Goal: Task Accomplishment & Management: Use online tool/utility

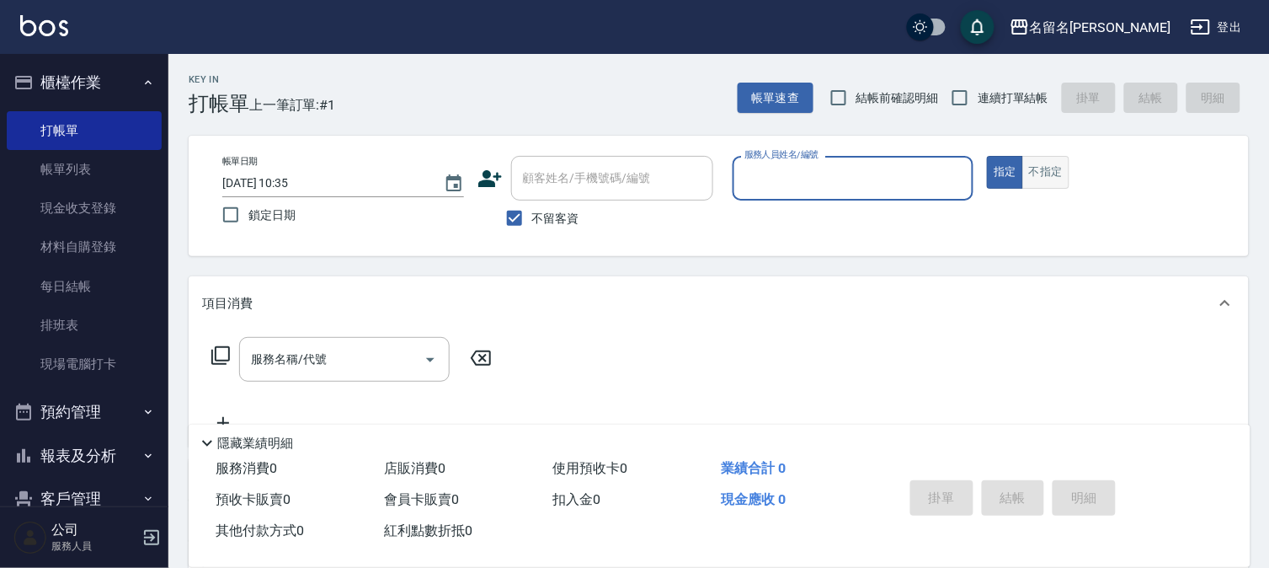
click at [1042, 173] on button "不指定" at bounding box center [1045, 172] width 47 height 33
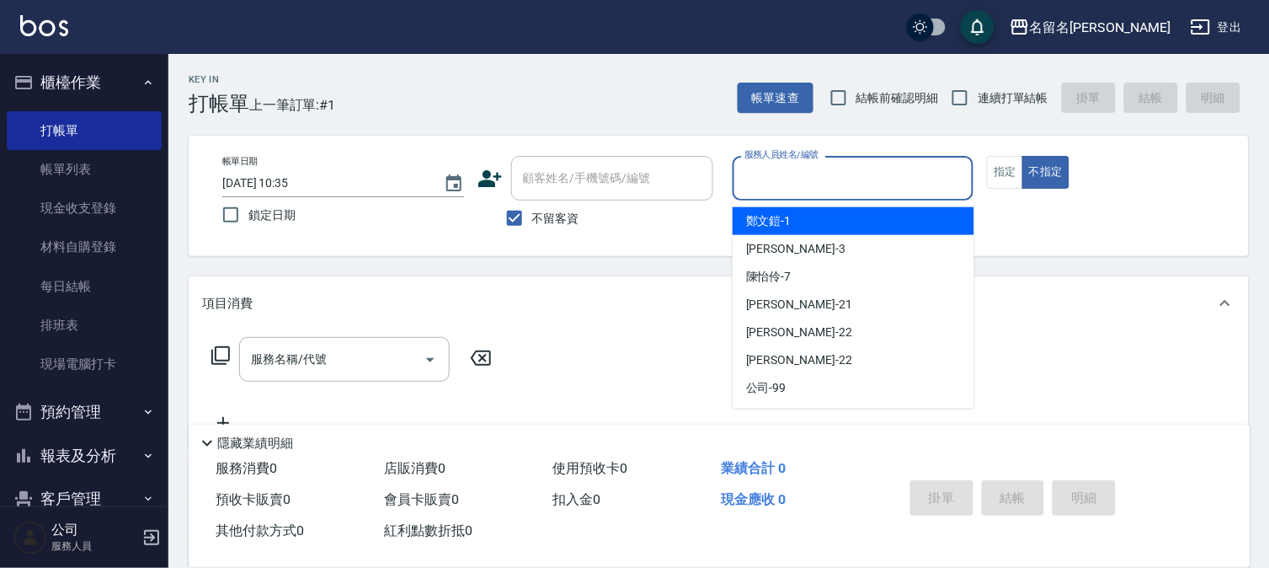
click at [919, 174] on input "服務人員姓名/編號" at bounding box center [853, 177] width 227 height 29
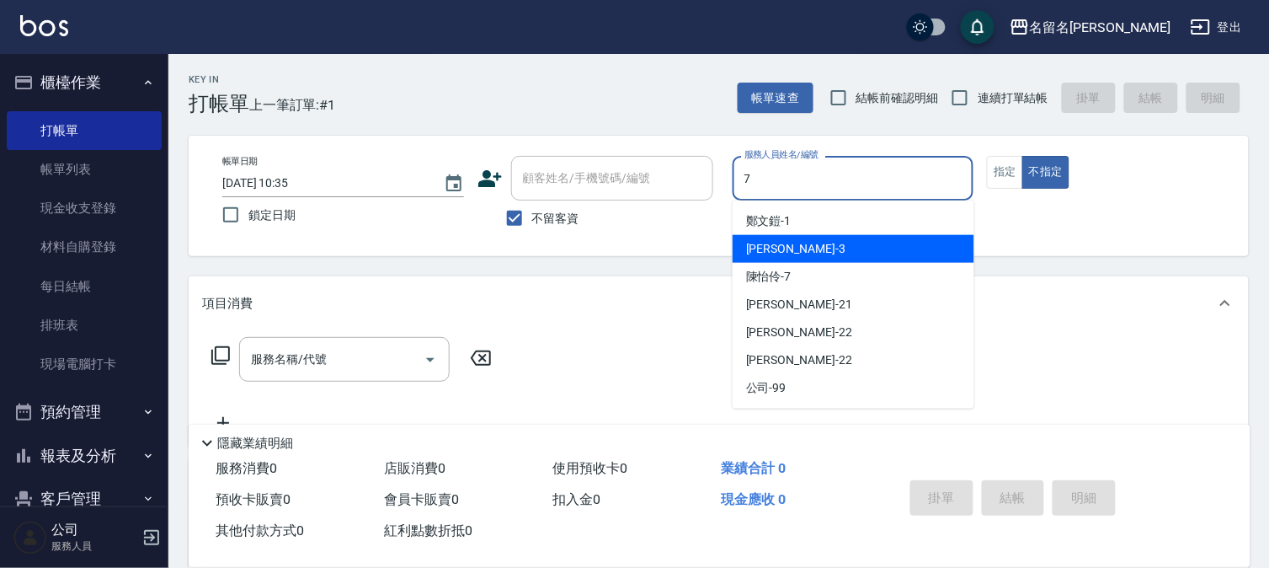
type input "陳怡伶-7"
type button "false"
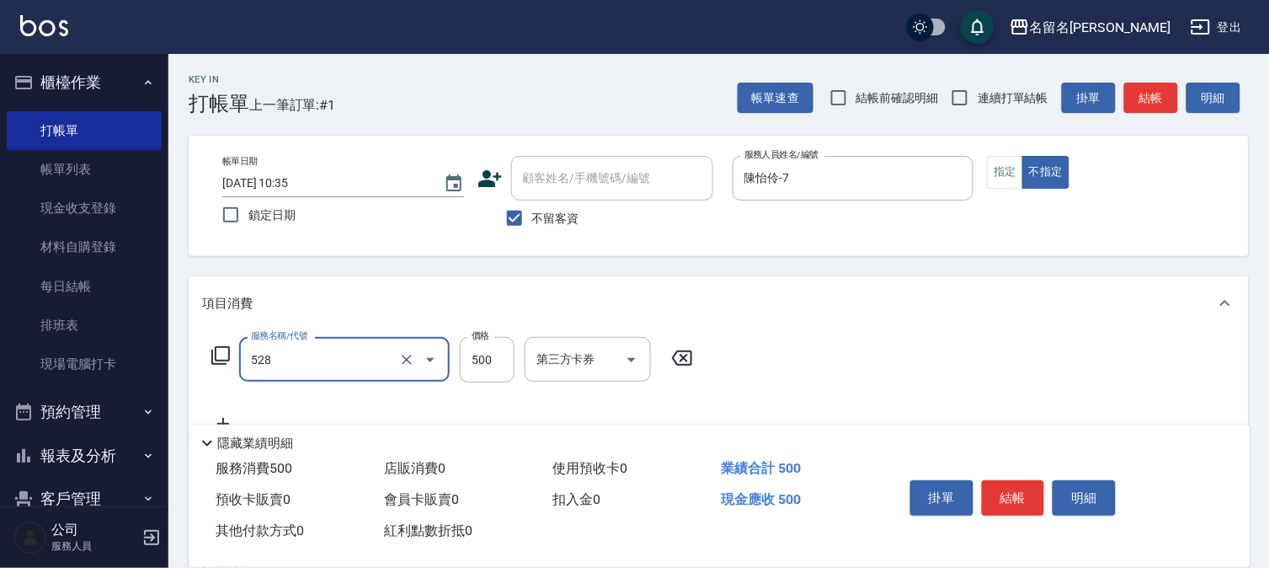
type input "頭皮養護B(528)"
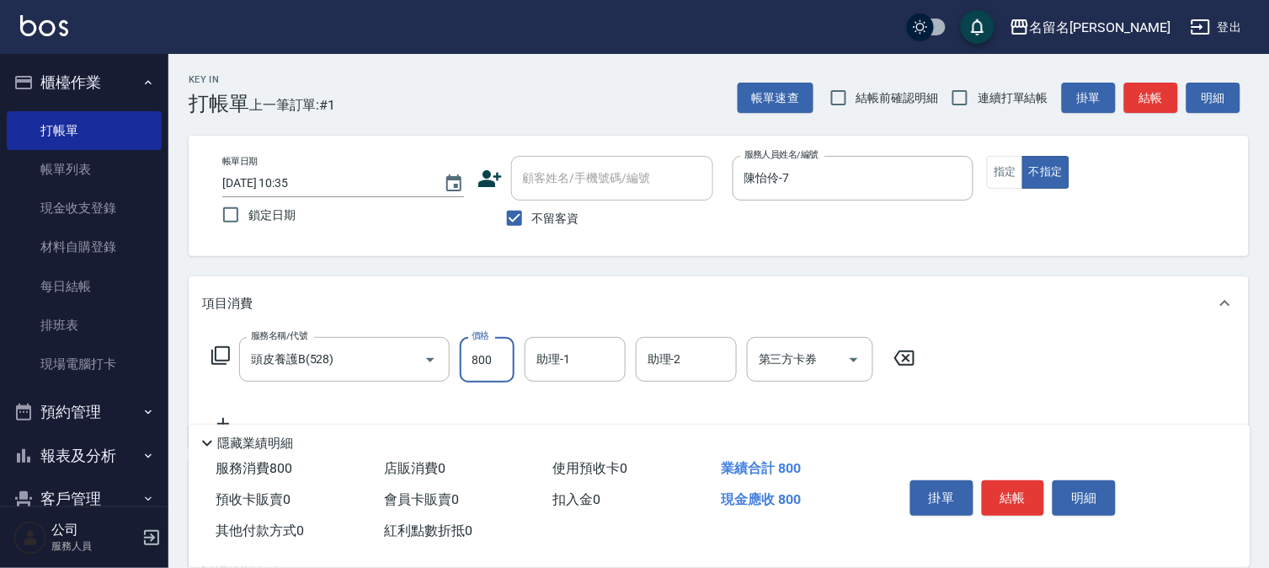
type input "800"
type input "陳怡伶-7"
click at [1005, 495] on button "結帳" at bounding box center [1013, 497] width 63 height 35
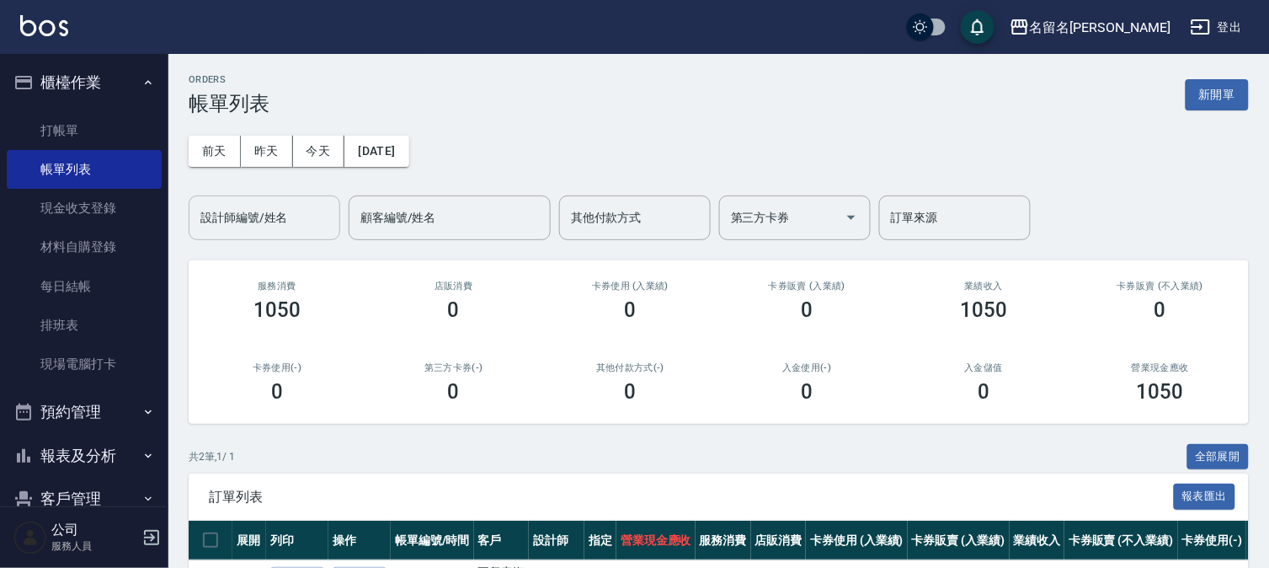
drag, startPoint x: 280, startPoint y: 215, endPoint x: 284, endPoint y: 228, distance: 13.9
click at [284, 216] on input "設計師編號/姓名" at bounding box center [264, 217] width 136 height 29
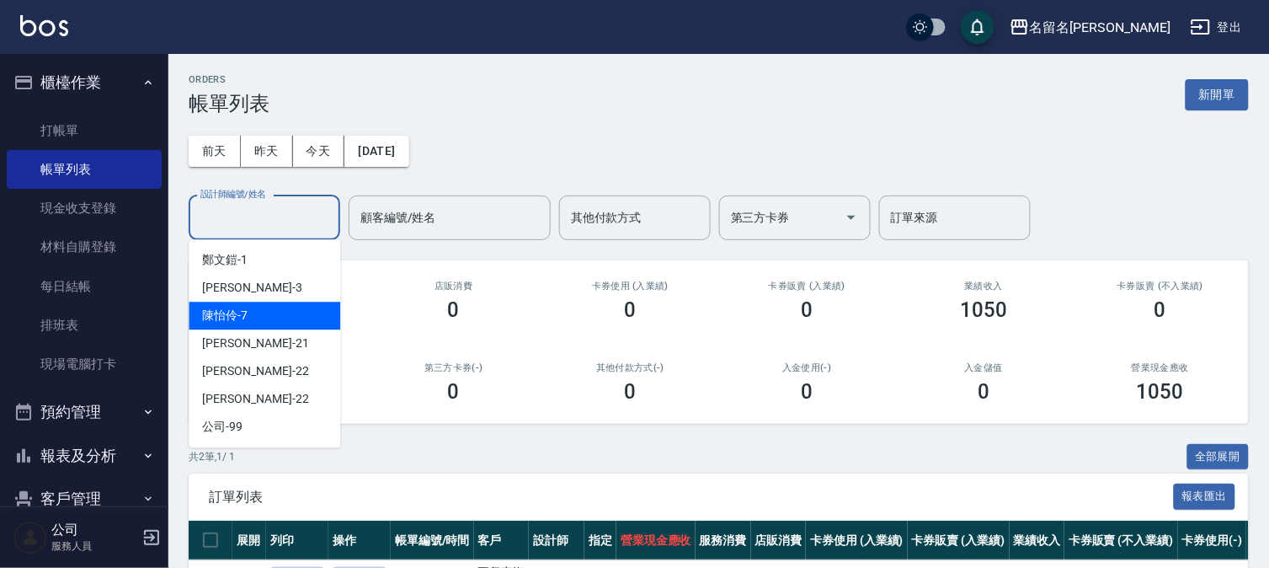
click at [302, 314] on div "陳怡伶 -7" at bounding box center [265, 316] width 152 height 28
type input "陳怡伶-7"
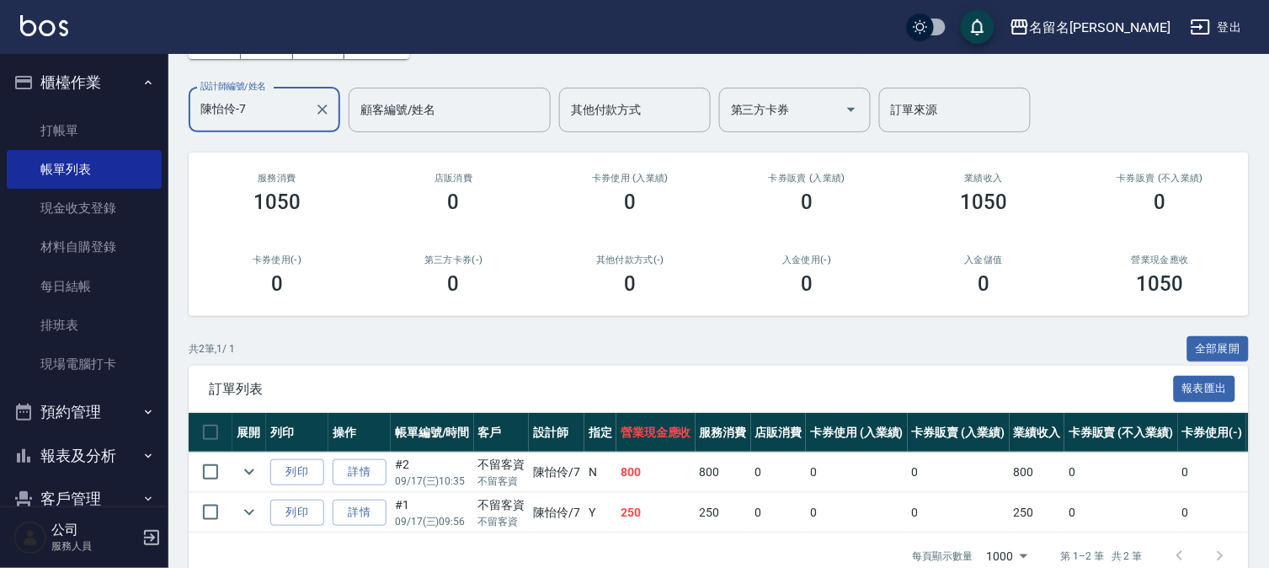
scroll to position [153, 0]
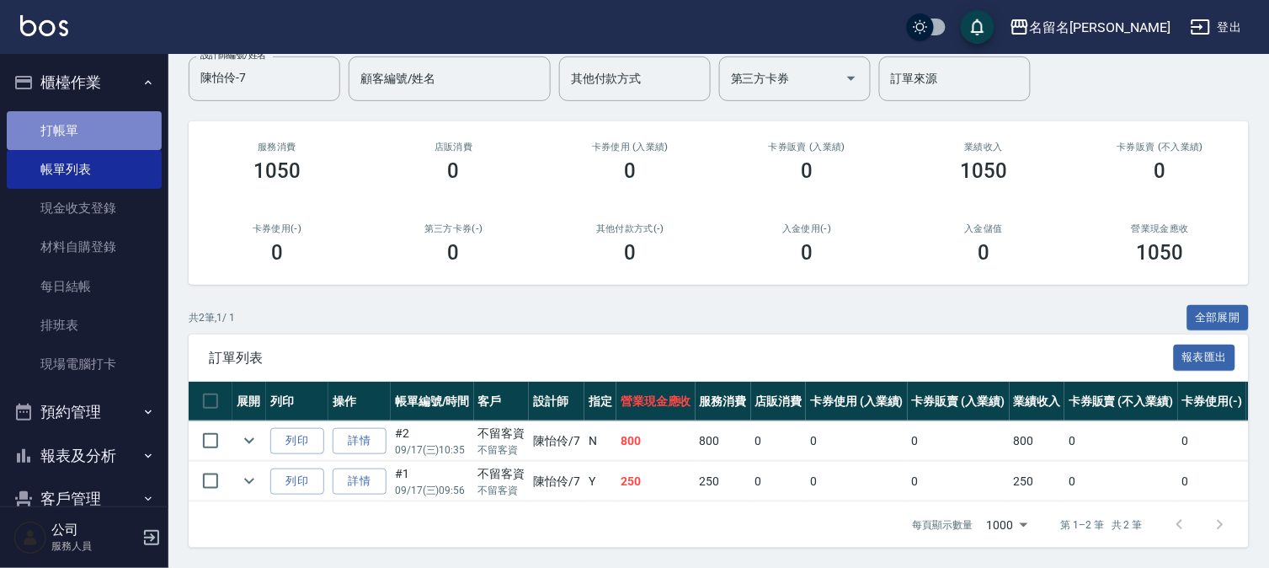
click at [131, 126] on link "打帳單" at bounding box center [84, 130] width 155 height 39
